Goal: Task Accomplishment & Management: Manage account settings

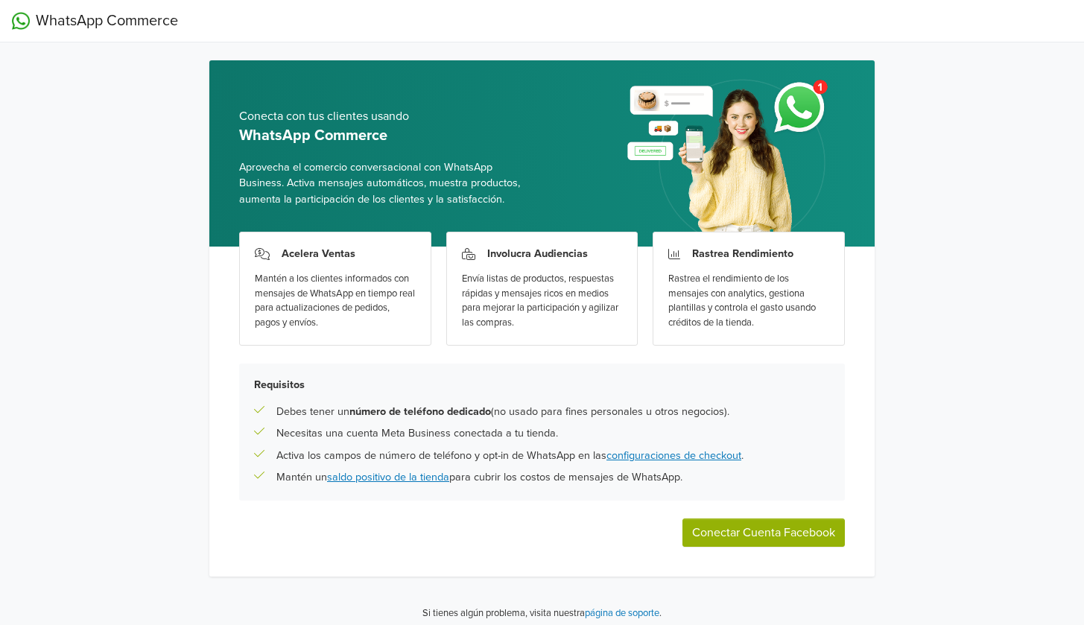
click at [772, 526] on button "Conectar Cuenta Facebook" at bounding box center [764, 533] width 162 height 28
click at [815, 543] on button "Conectar Cuenta Facebook" at bounding box center [764, 533] width 162 height 28
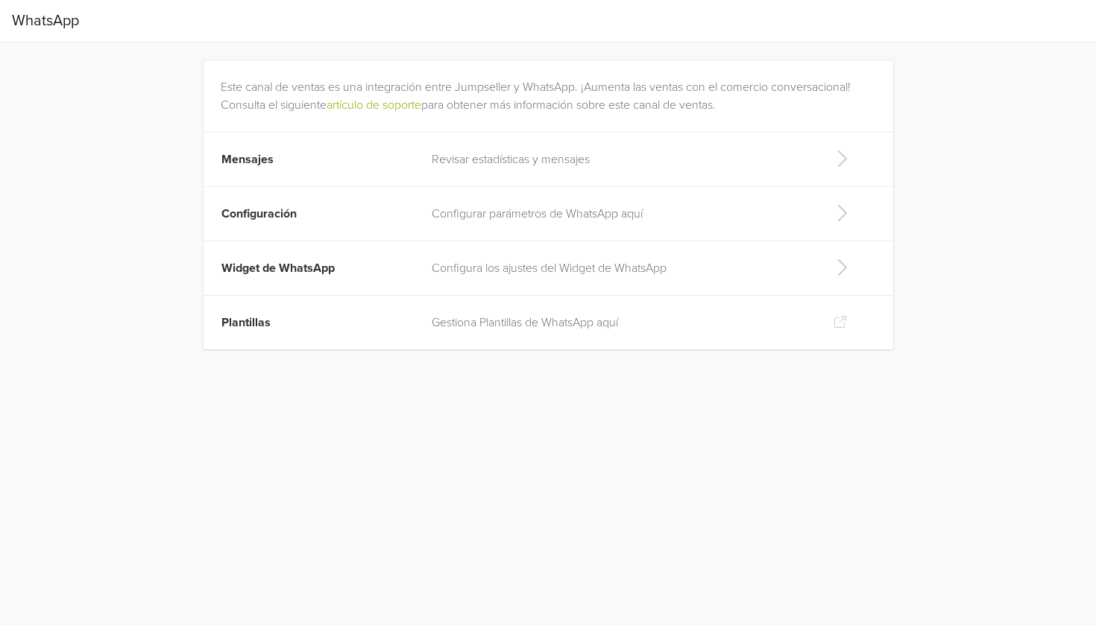
click at [823, 291] on td at bounding box center [855, 268] width 75 height 54
select select "rb"
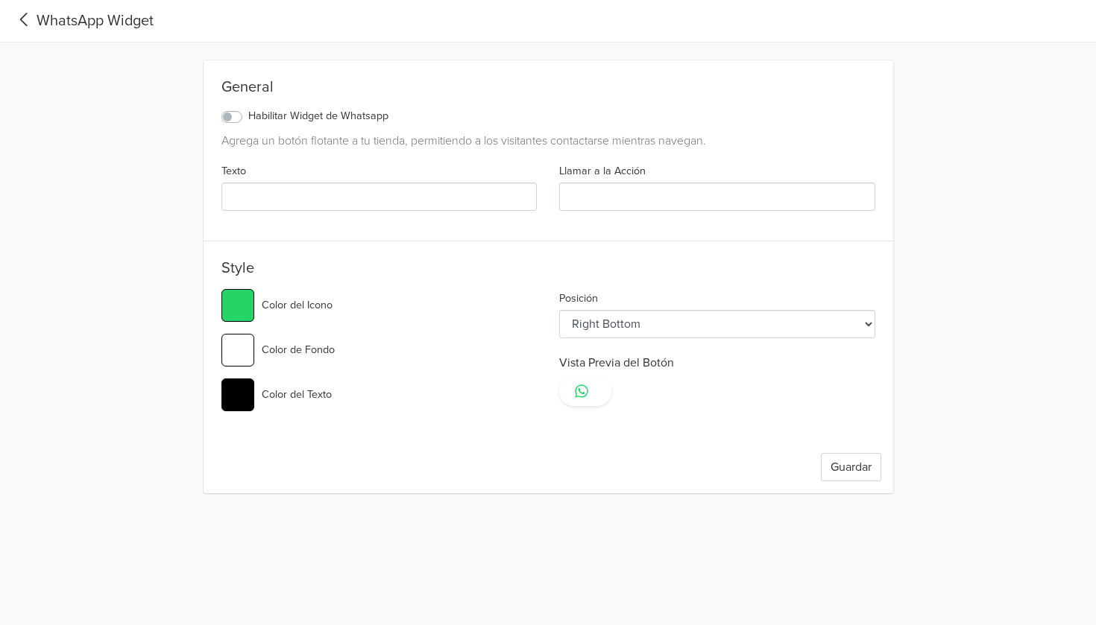
type input "#25d366"
type input "a"
type input "LLAMAR"
type input "#25d366"
select select "rc"
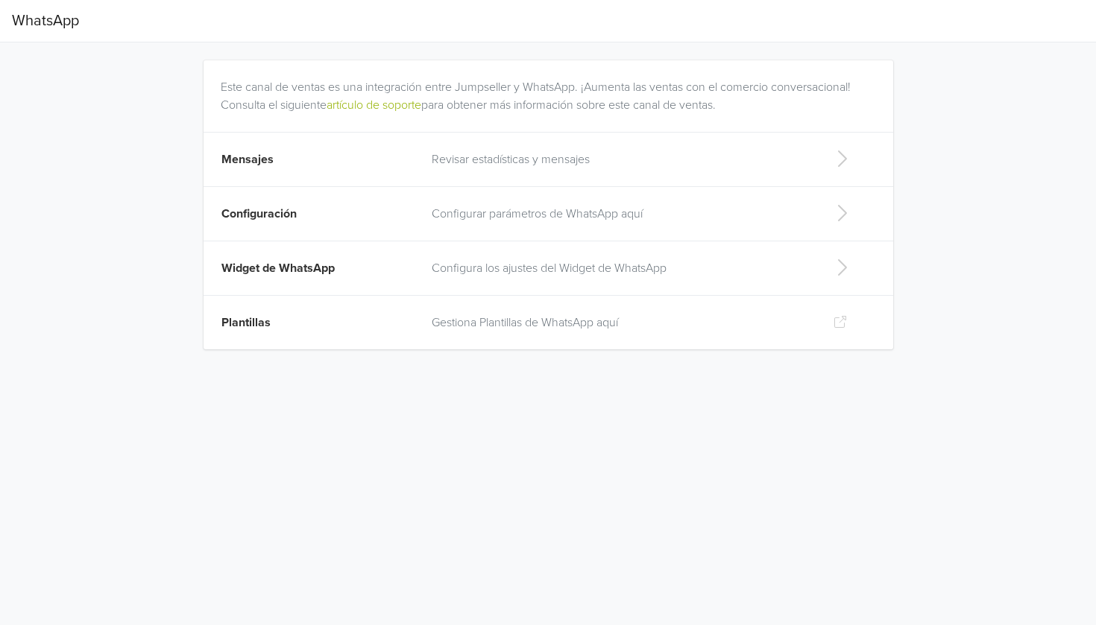
click at [389, 228] on td "Configuración" at bounding box center [312, 214] width 219 height 54
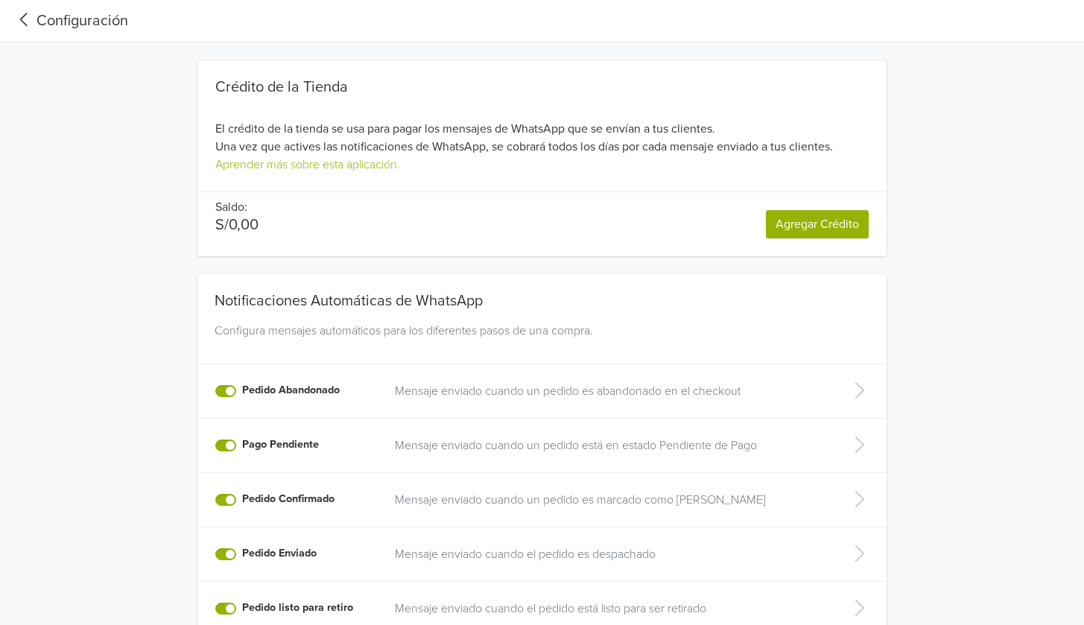
click at [894, 181] on div "Crédito de la Tienda El crédito de la tienda se usa para pagar los mensajes de …" at bounding box center [542, 149] width 827 height 214
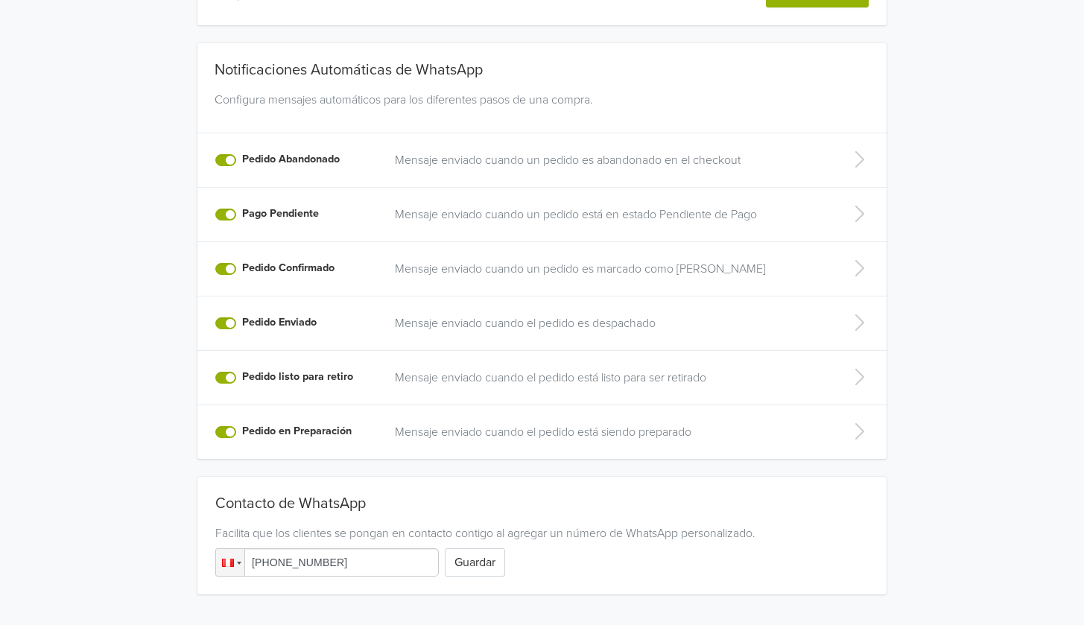
scroll to position [289, 0]
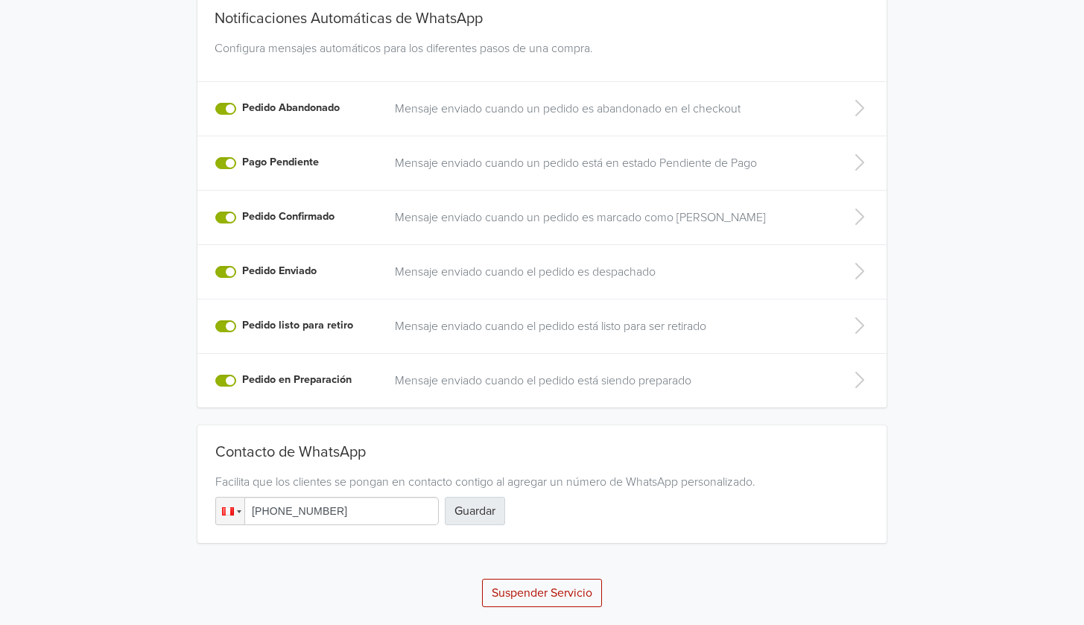
click at [489, 505] on button "Guardar" at bounding box center [475, 511] width 60 height 28
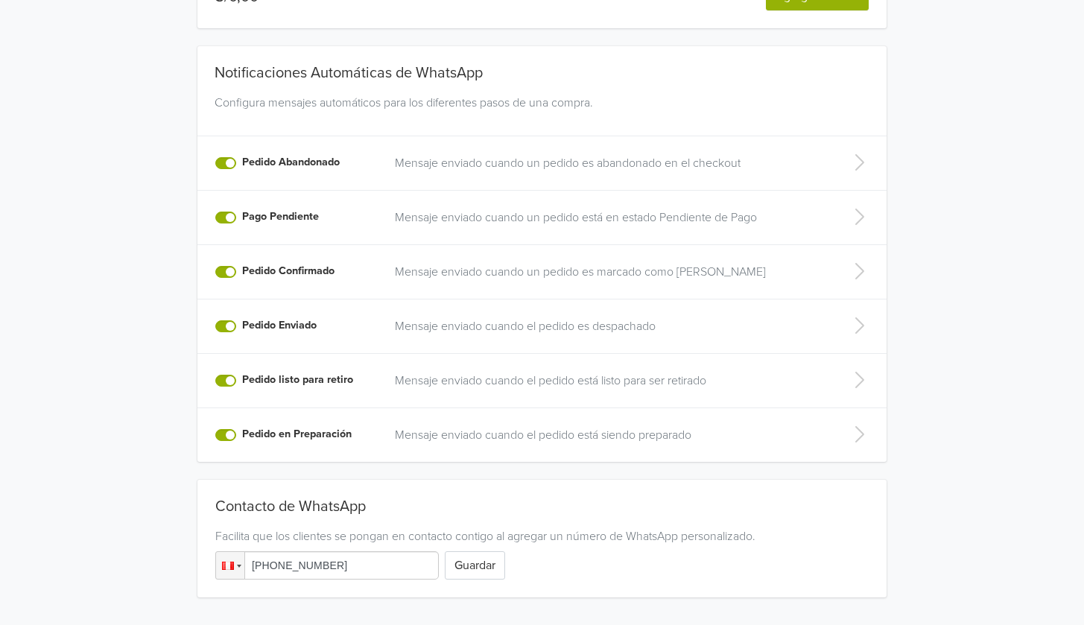
scroll to position [125, 0]
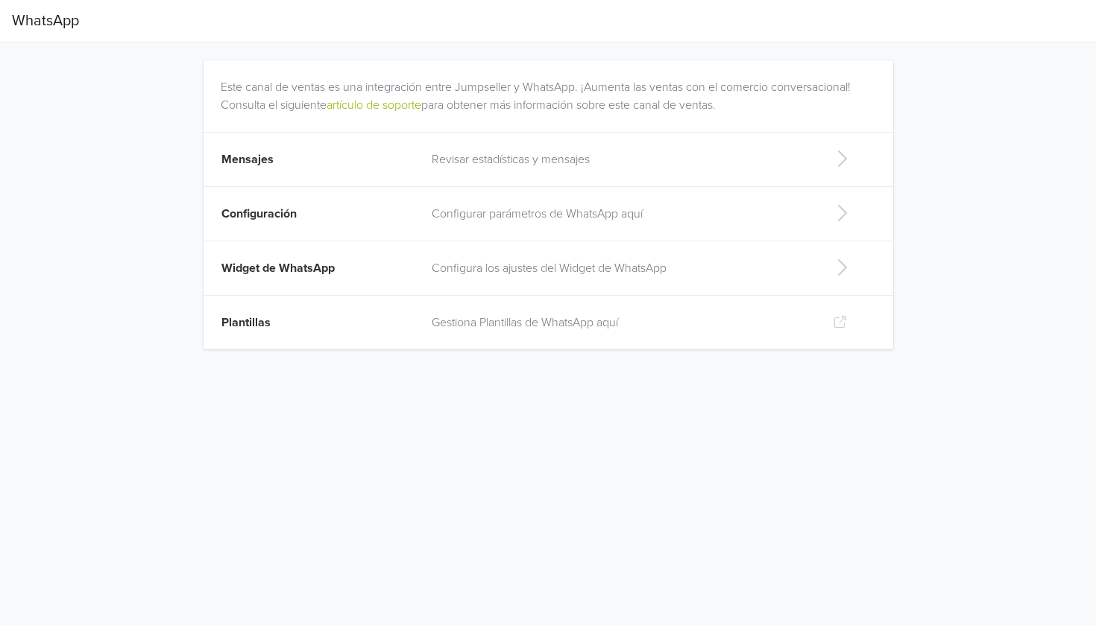
click at [339, 329] on td "Plantillas" at bounding box center [312, 323] width 219 height 54
click at [540, 329] on p "Gestiona Plantillas de WhatsApp aquí" at bounding box center [621, 323] width 378 height 18
click at [539, 282] on td "Configura los ajustes del Widget de WhatsApp" at bounding box center [621, 268] width 396 height 54
select select "rc"
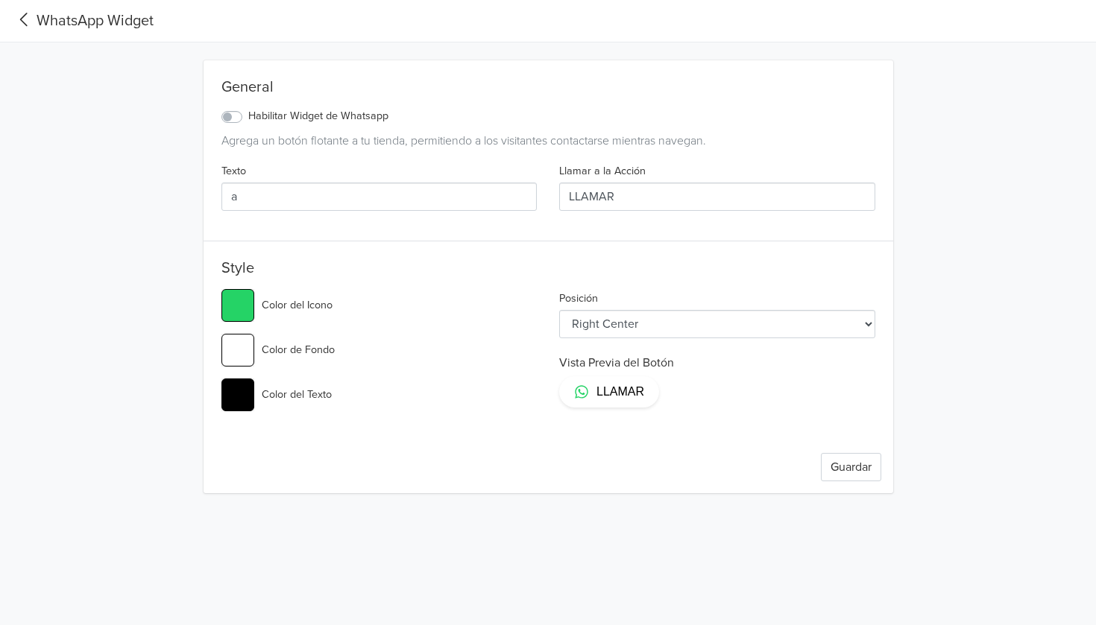
click at [248, 119] on label "Habilitar Widget de Whatsapp" at bounding box center [318, 116] width 140 height 16
click at [0, 0] on input "Habilitar Widget de Whatsapp" at bounding box center [0, 0] width 0 height 0
click at [607, 388] on span "LLAMAR" at bounding box center [620, 392] width 48 height 16
click at [248, 116] on label "Habilitar Widget de Whatsapp" at bounding box center [318, 116] width 140 height 16
click at [0, 0] on input "Habilitar Widget de Whatsapp" at bounding box center [0, 0] width 0 height 0
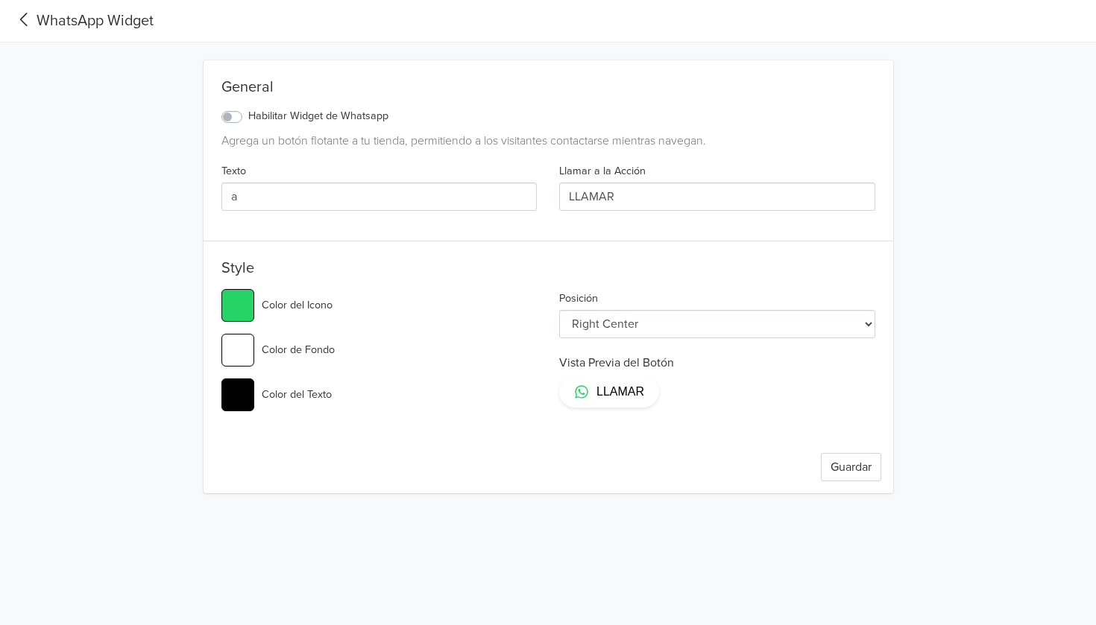
type input "#25d366"
click at [619, 389] on span "LLAMAR" at bounding box center [620, 392] width 48 height 16
select select "lc"
type input "#25d366"
click at [671, 341] on div "Posición Left Top Left Center Left Bottom Right Top Right Center Right Bottom V…" at bounding box center [717, 356] width 338 height 134
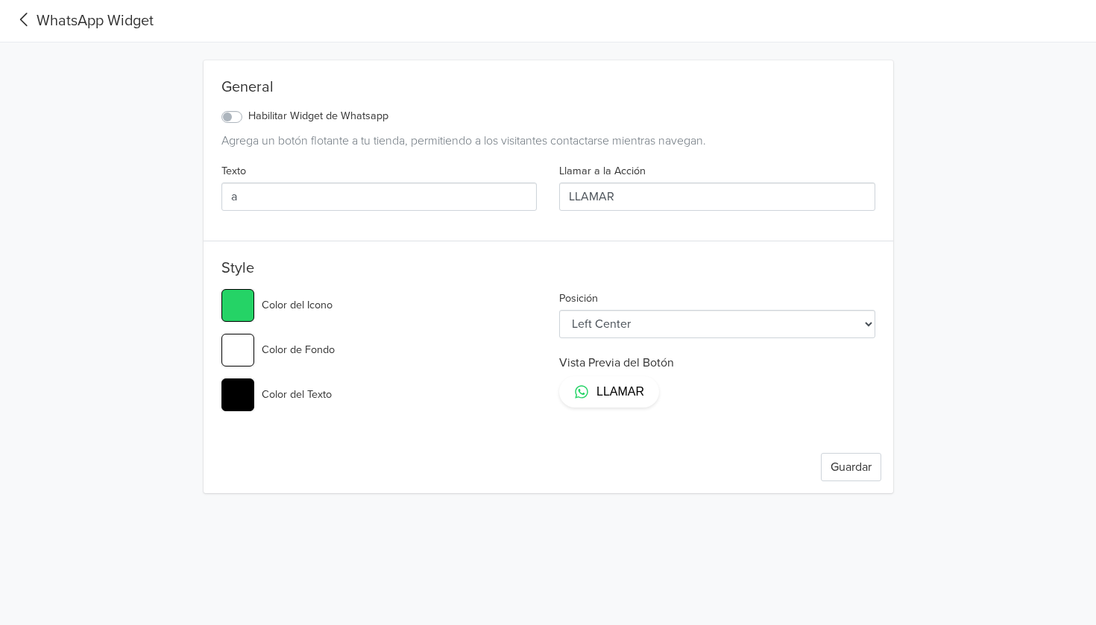
select select "lt"
type input "#25d366"
drag, startPoint x: 651, startPoint y: 193, endPoint x: 484, endPoint y: 202, distance: 167.2
click at [484, 201] on div "Texto a Llamar a la Acción LLAMAR" at bounding box center [548, 192] width 676 height 61
type input "#25d366"
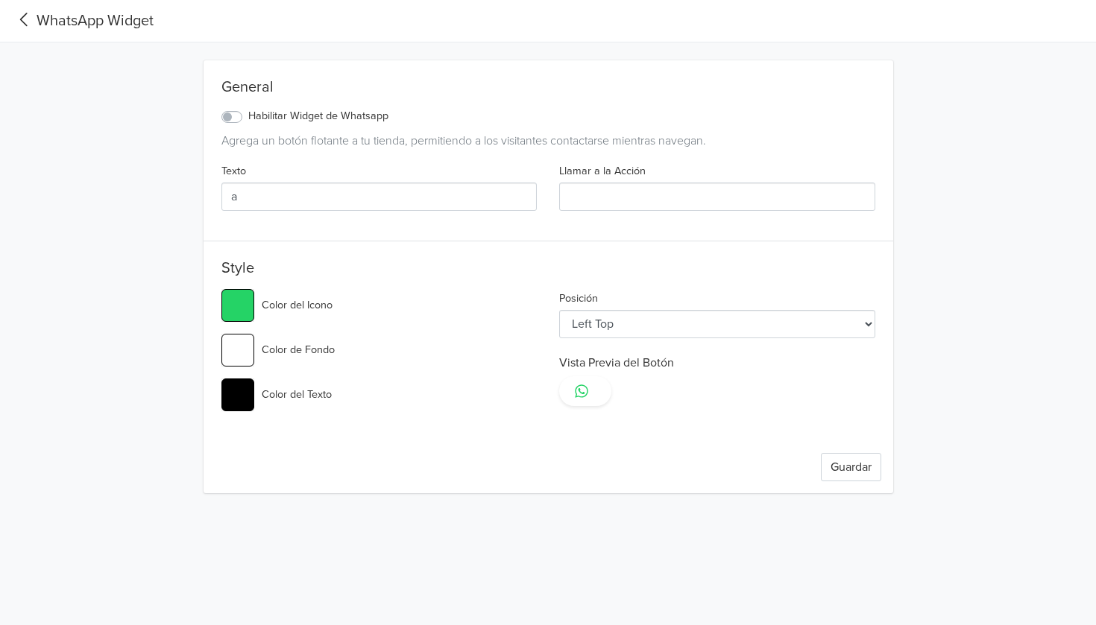
type input "-"
type input "#25d366"
type input "-"
click at [840, 477] on button "Guardar" at bounding box center [851, 467] width 60 height 28
click at [248, 118] on label "Habilitar Widget de Whatsapp" at bounding box center [318, 116] width 140 height 16
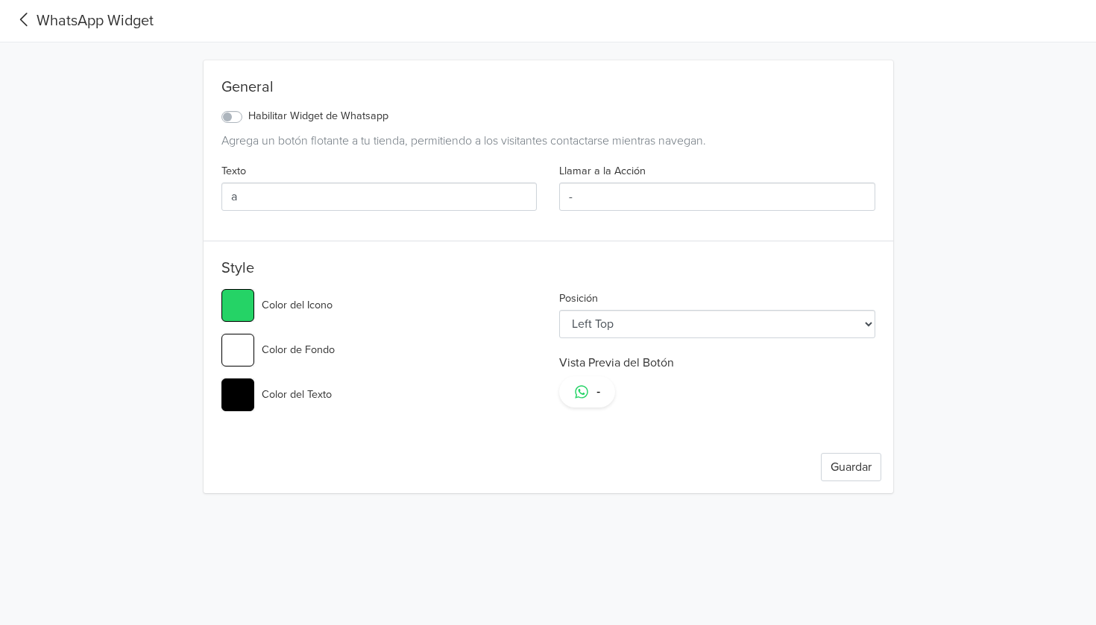
click at [0, 0] on input "Habilitar Widget de Whatsapp" at bounding box center [0, 0] width 0 height 0
type input "#25d366"
drag, startPoint x: 389, startPoint y: 194, endPoint x: 169, endPoint y: 198, distance: 219.9
click at [171, 199] on div "General Habilitar Widget de Whatsapp Agrega un botón flotante a tu tienda, perm…" at bounding box center [547, 267] width 827 height 451
type input "#25d366"
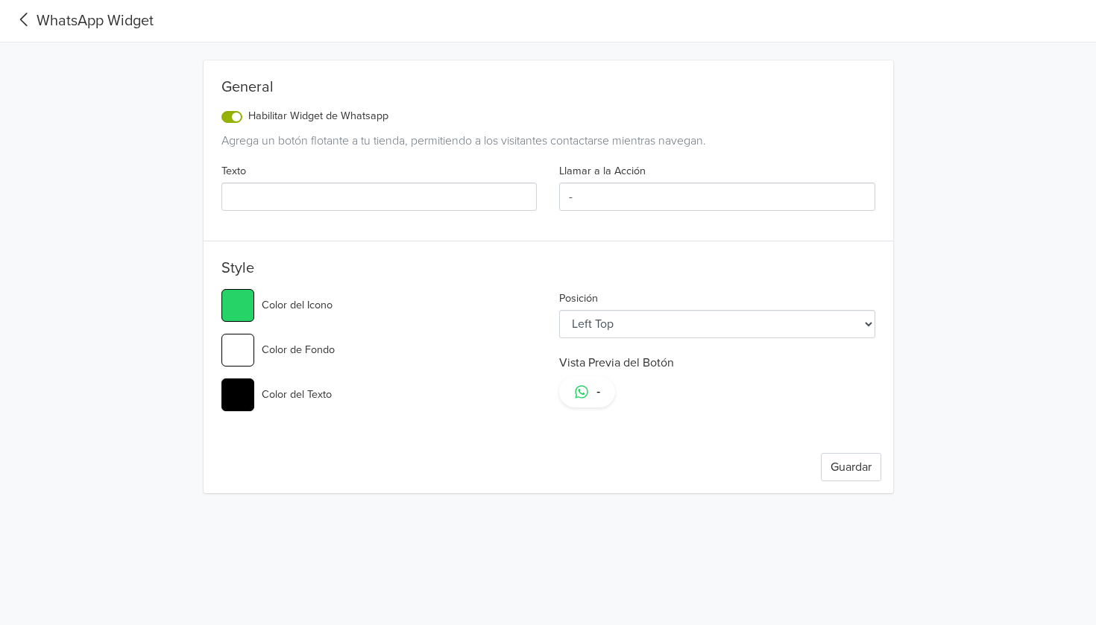
drag, startPoint x: 599, startPoint y: 193, endPoint x: 444, endPoint y: 197, distance: 154.3
click at [467, 194] on div "Texto Llamar a la Acción -" at bounding box center [548, 192] width 676 height 61
type input "#25d366"
click at [248, 116] on label "Habilitar Widget de Whatsapp" at bounding box center [318, 116] width 140 height 16
click at [0, 0] on input "Habilitar Widget de Whatsapp" at bounding box center [0, 0] width 0 height 0
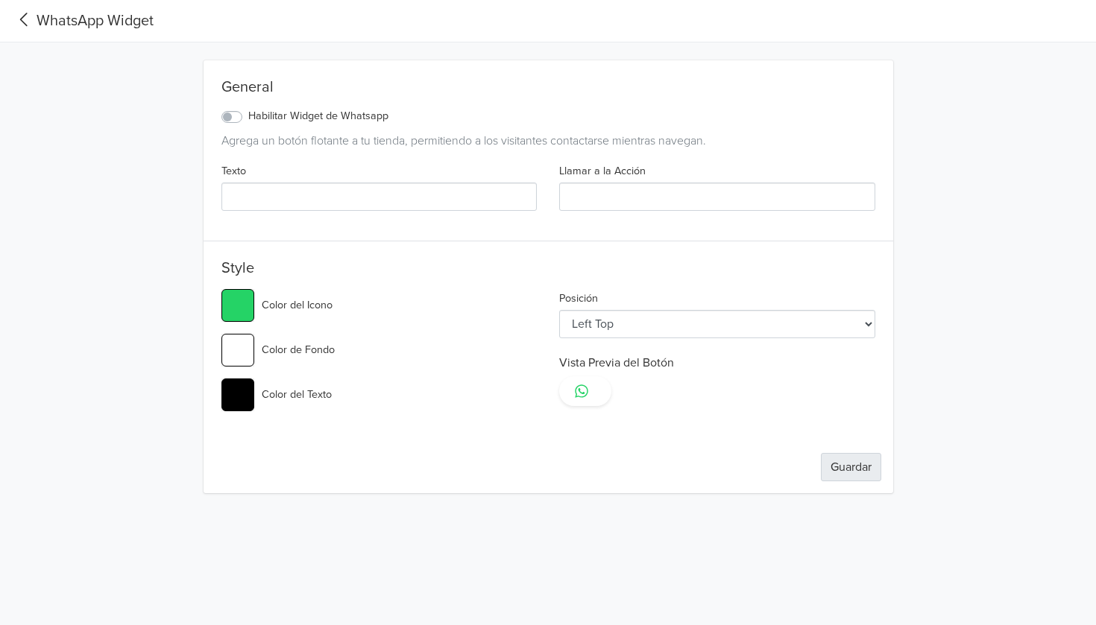
click at [852, 467] on button "Guardar" at bounding box center [851, 467] width 60 height 28
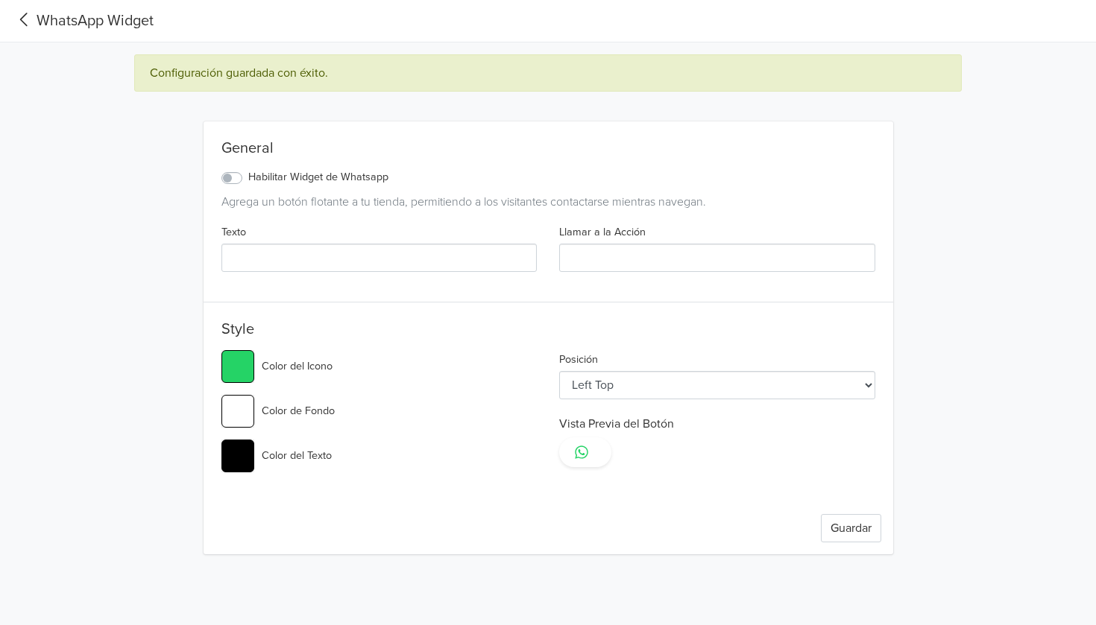
type input "#25d366"
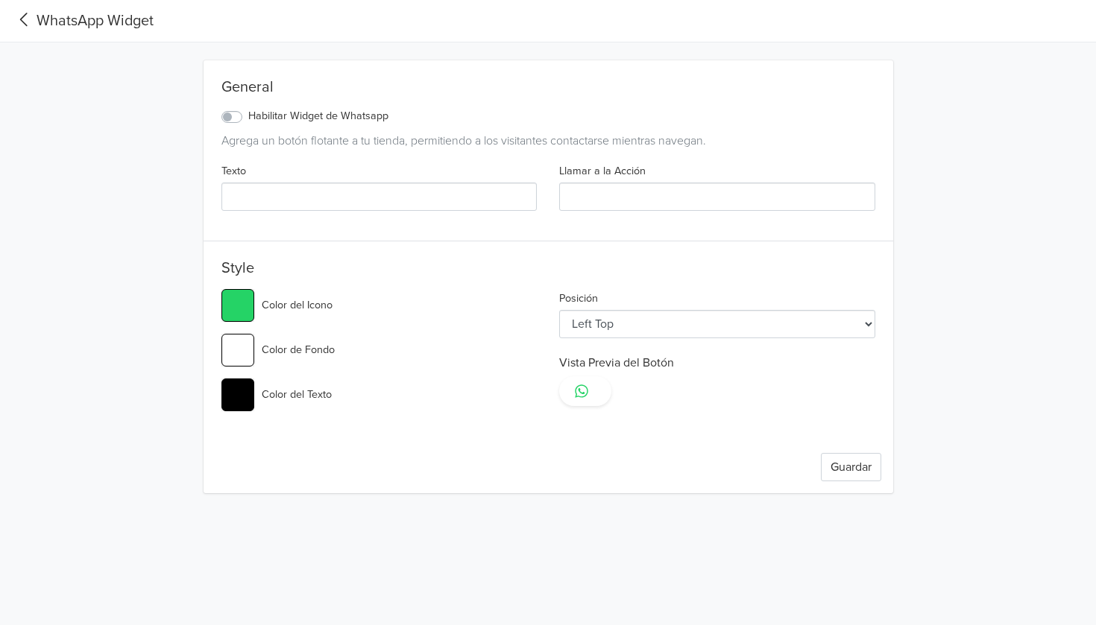
click at [775, 200] on input "Llamar a la Acción" at bounding box center [717, 197] width 316 height 28
type input "h"
type input "#25d366"
type input "ho"
type input "#25d366"
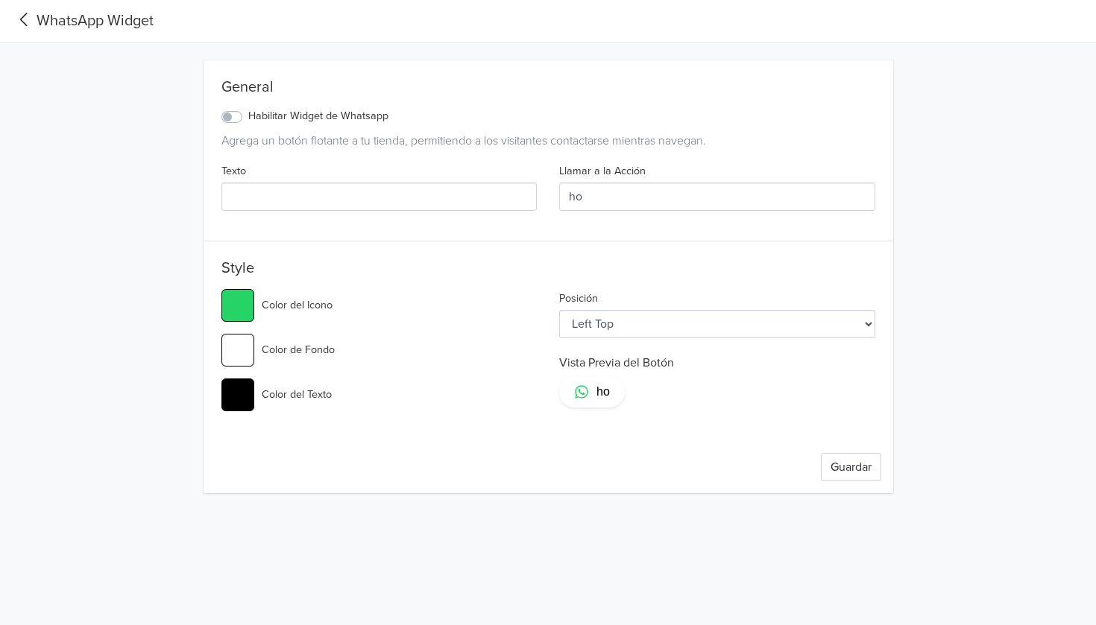
type input "hol"
type input "#25d366"
type input "hola"
type input "#25d366"
type input "hola"
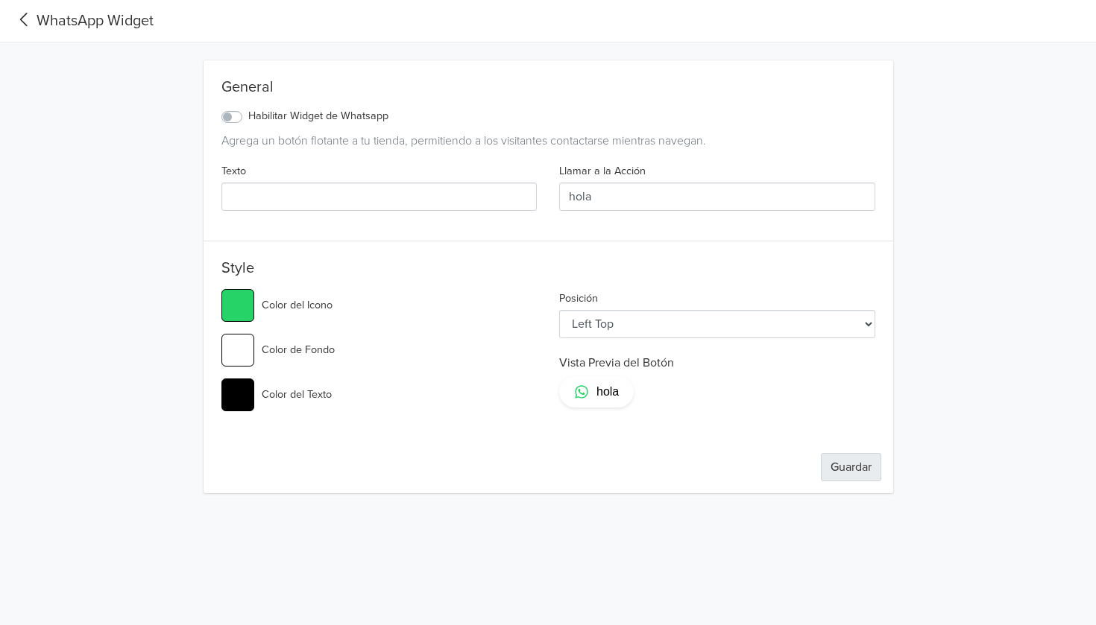
click at [861, 469] on button "Guardar" at bounding box center [851, 467] width 60 height 28
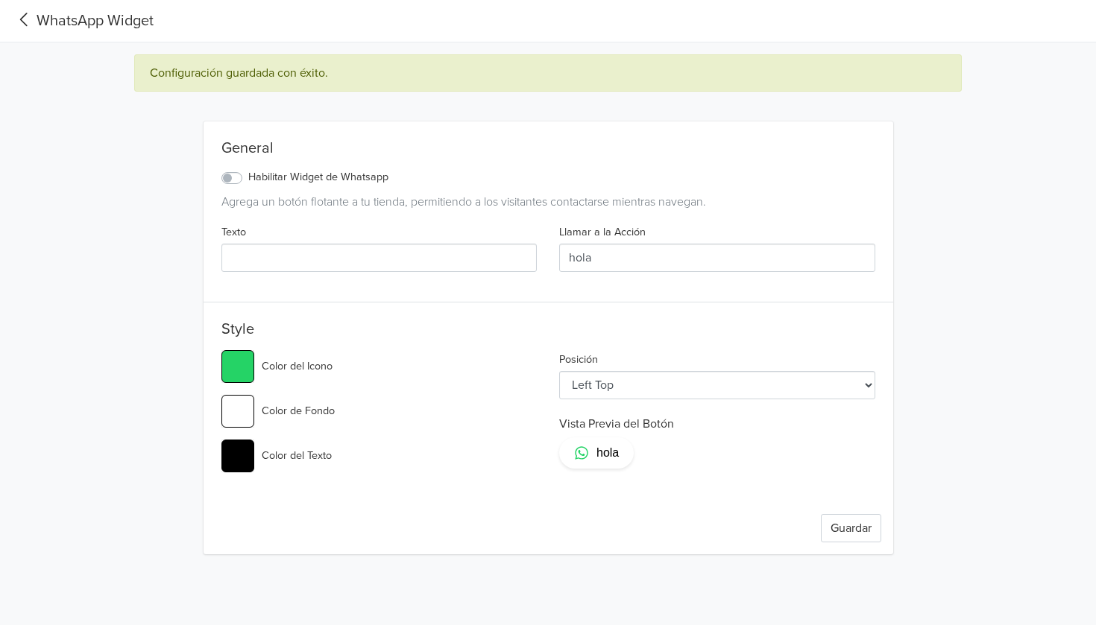
click at [23, 0] on nav "WhatsApp Widget" at bounding box center [548, 21] width 1096 height 42
type input "#25d366"
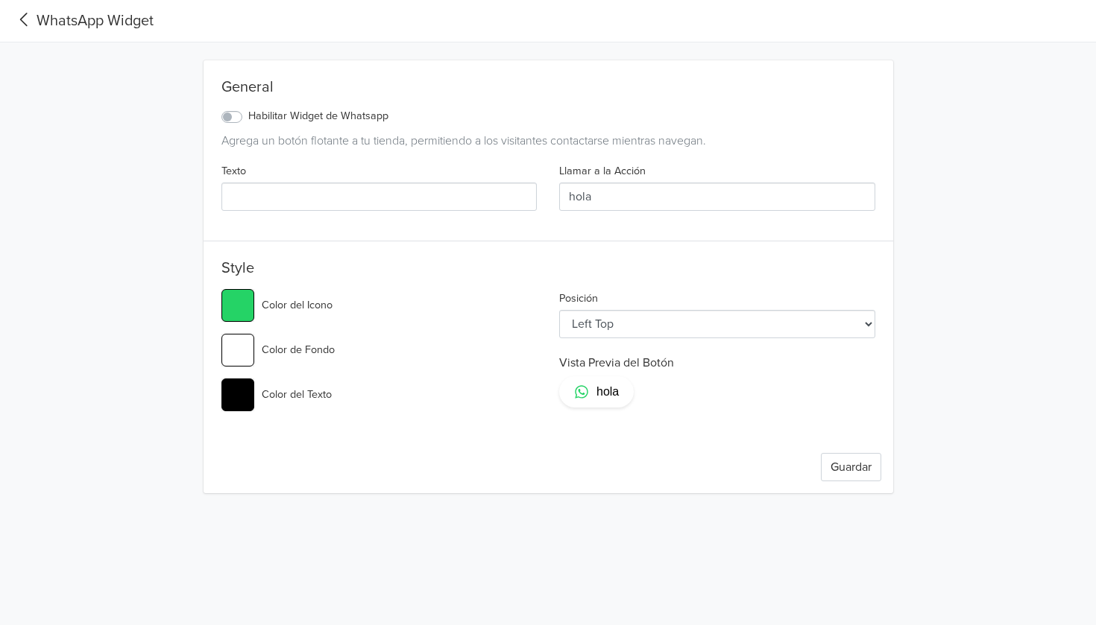
click at [659, 197] on input "hola" at bounding box center [717, 197] width 316 height 28
click at [461, 206] on input "Texto" at bounding box center [379, 197] width 316 height 28
type input "h"
type input "#25d366"
type input "ho"
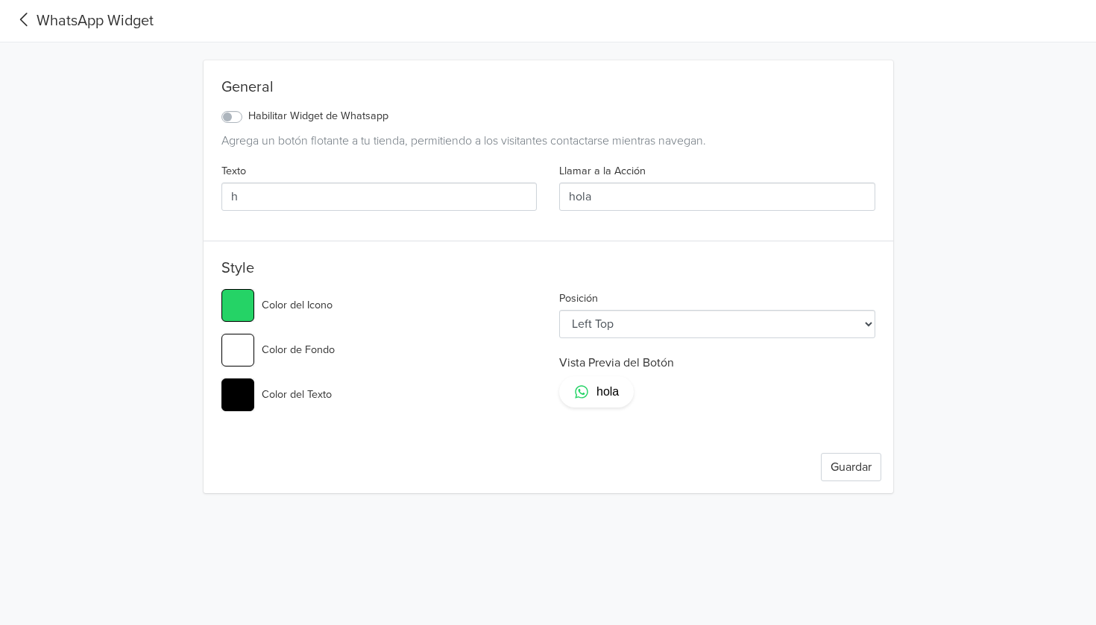
type input "#25d366"
type input "hol"
type input "#25d366"
type input "holq"
type input "#25d366"
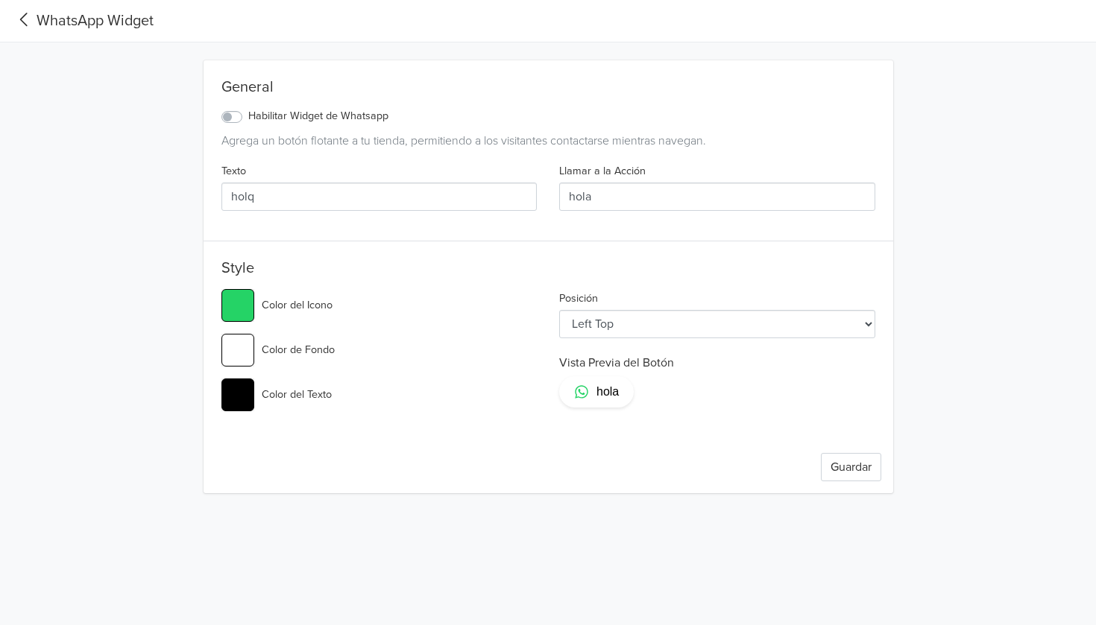
type input "holqa"
type input "#25d366"
type input "holqaa"
type input "#25d366"
type input "holqaaa"
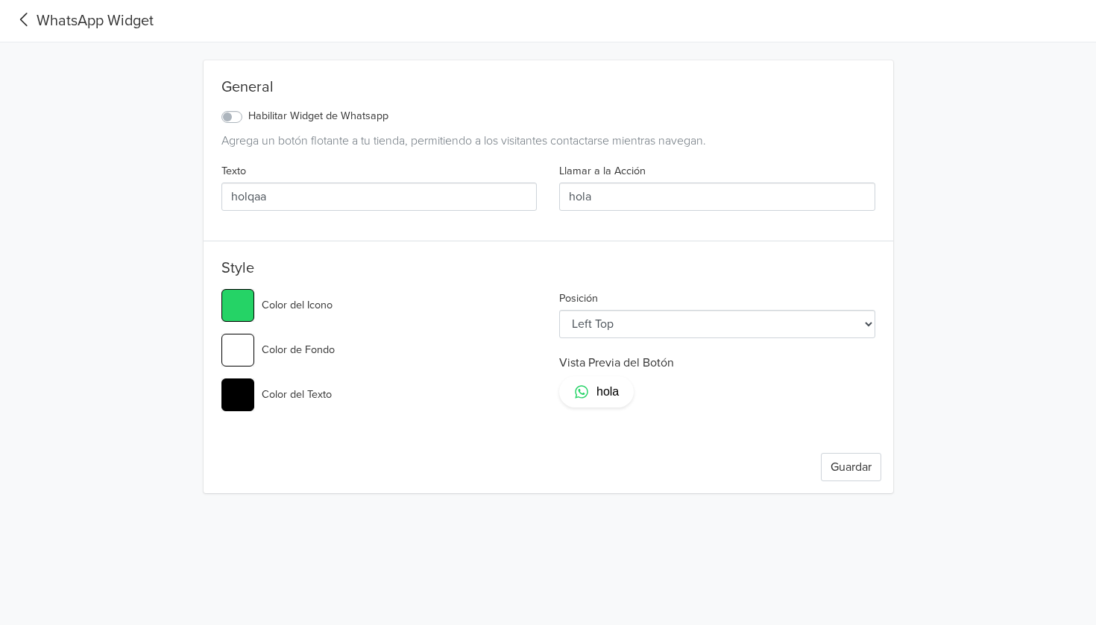
type input "#25d366"
type input "holqaaaa"
type input "#25d366"
type input "holqaaaaa"
type input "#25d366"
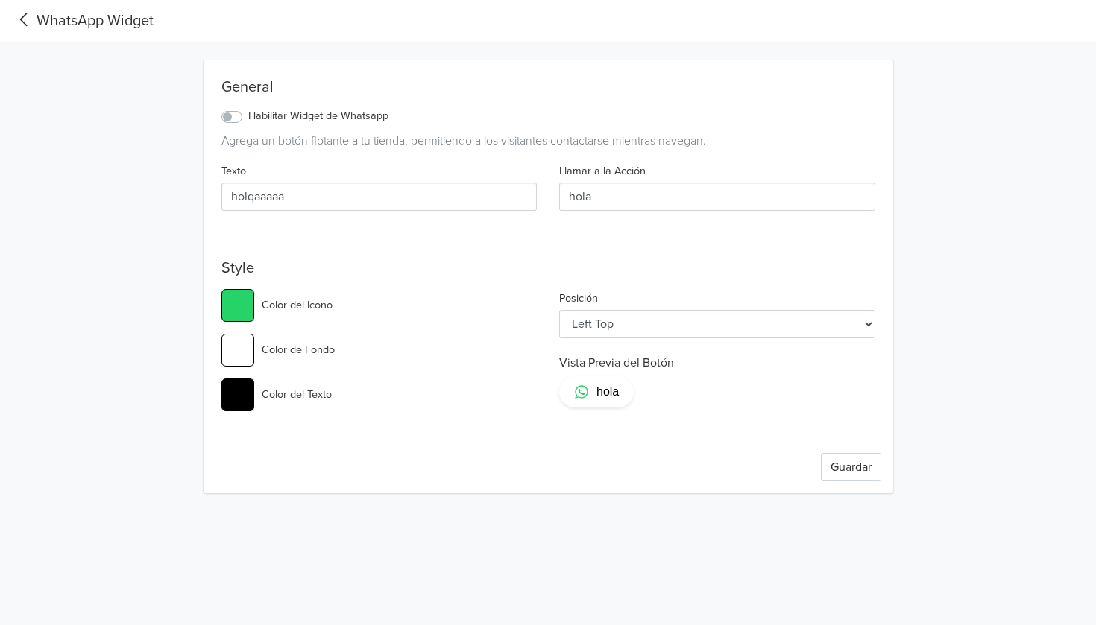
type input "holqaaaaaa"
type input "#25d366"
type input "holqaaaaaaa"
type input "#25d366"
type input "holqaaaaaaaa"
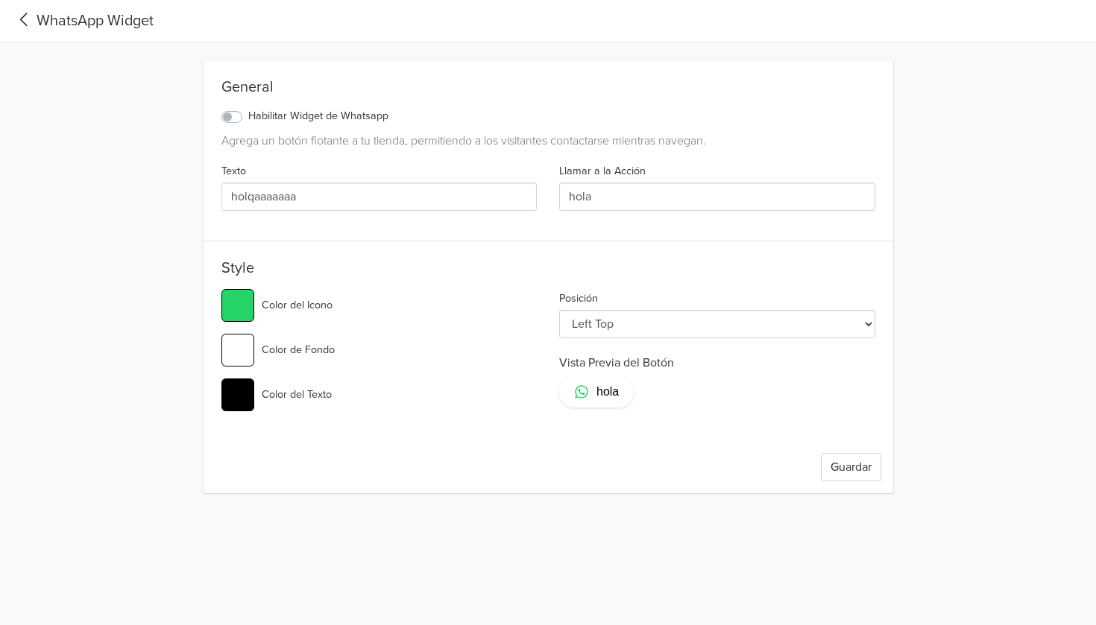
type input "#25d366"
type input "holqaaaaaaaa"
select select "rb"
click at [850, 474] on button "Guardar" at bounding box center [851, 467] width 60 height 28
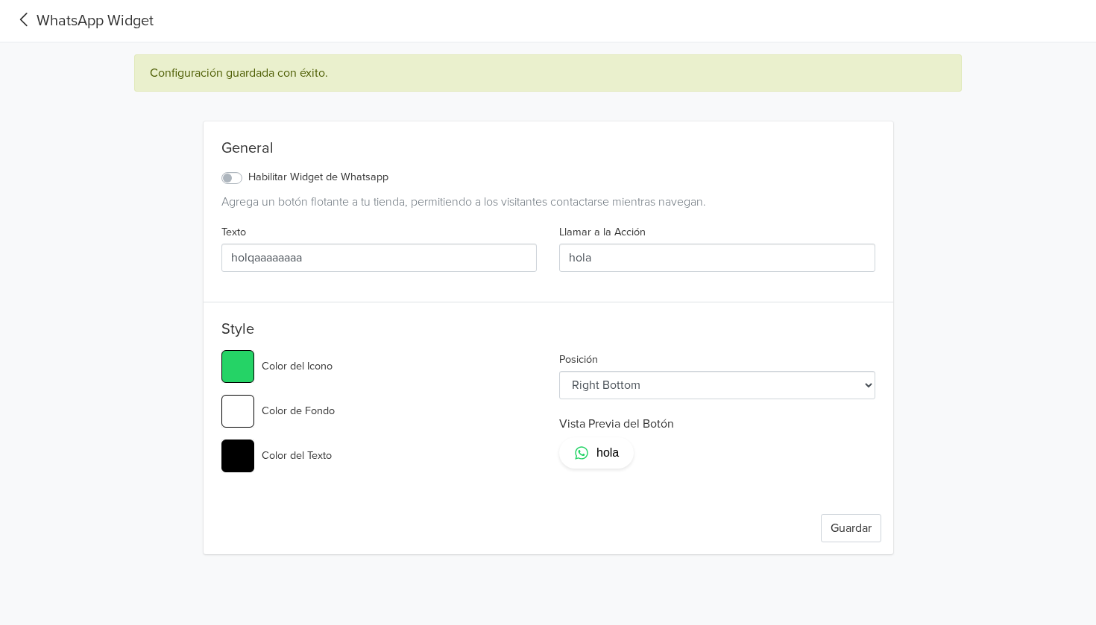
type input "#25d366"
